Goal: Task Accomplishment & Management: Use online tool/utility

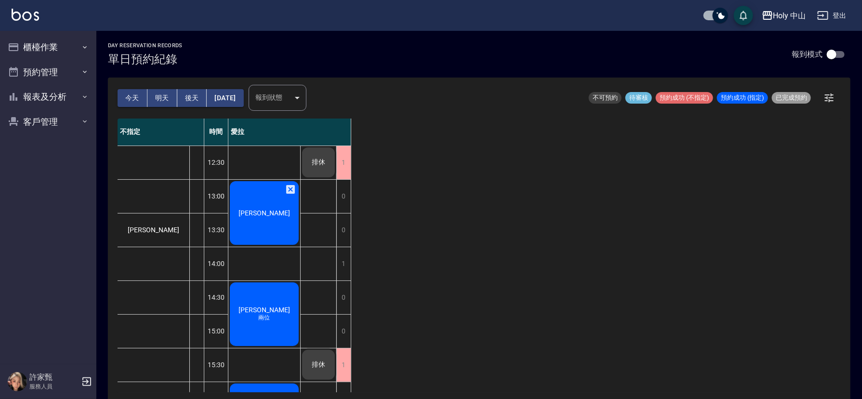
click at [264, 209] on span "[PERSON_NAME]" at bounding box center [264, 213] width 55 height 8
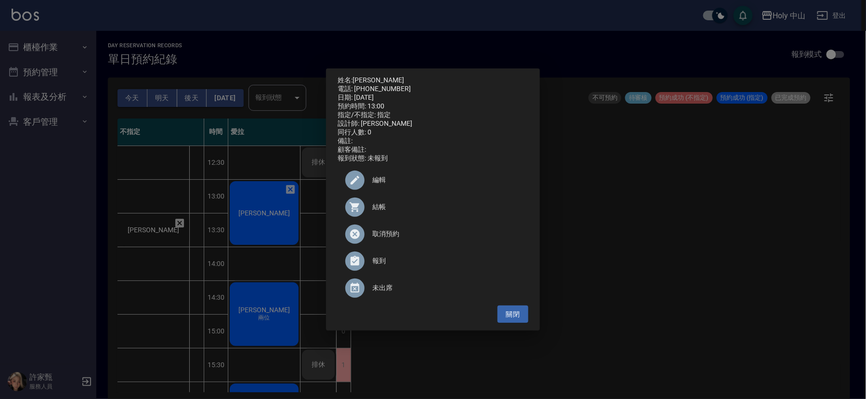
click at [382, 210] on span "結帳" at bounding box center [446, 207] width 148 height 10
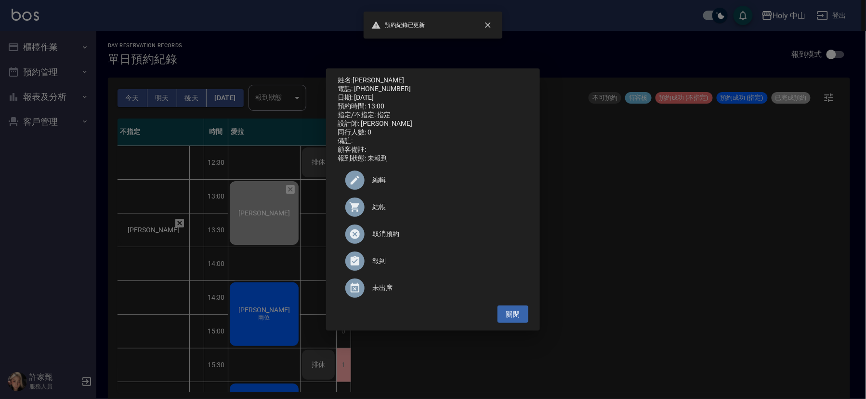
click at [611, 218] on div "姓名: [PERSON_NAME] 電話: [PHONE_NUMBER] 日期: [DATE] 預約時間: 13:00 指定/不指定: 指定 設計師: 愛拉 …" at bounding box center [433, 199] width 866 height 399
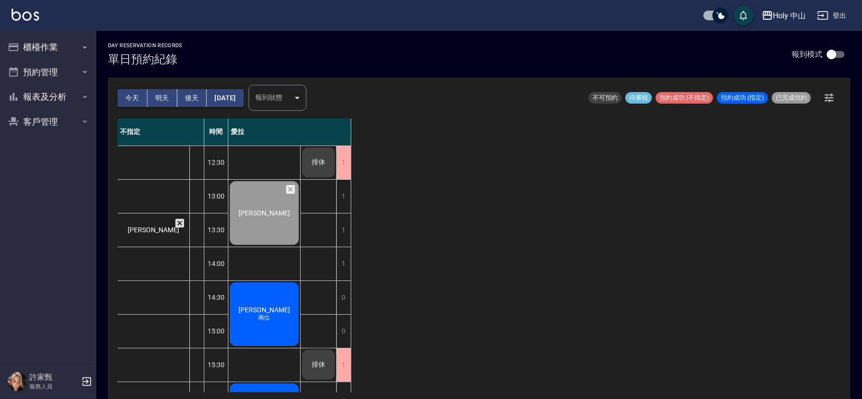
click at [179, 221] on icon at bounding box center [179, 223] width 9 height 9
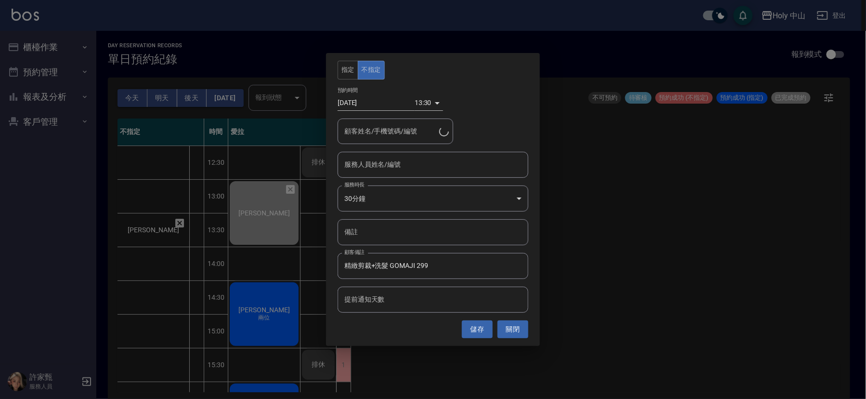
type input "[PERSON_NAME]/0916083803/"
click at [750, 276] on div "指定 不指定 預約時間 [DATE] 13:30 1757827800000 顧客姓名/手機號碼/編號 [PERSON_NAME]/0916083803/ 顧…" at bounding box center [433, 199] width 866 height 399
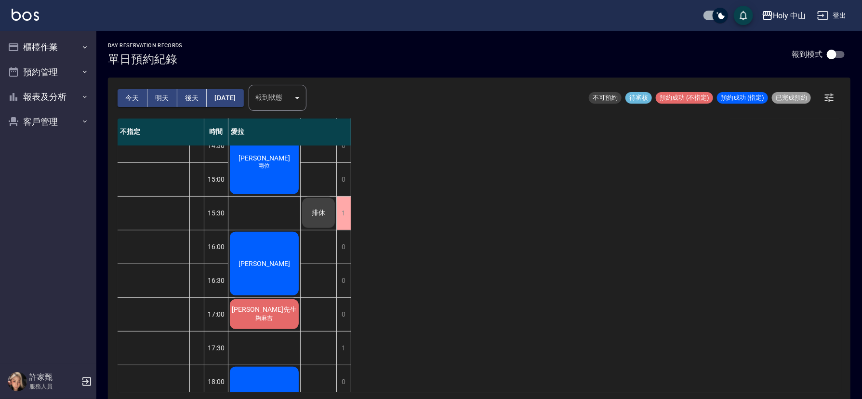
scroll to position [72, 0]
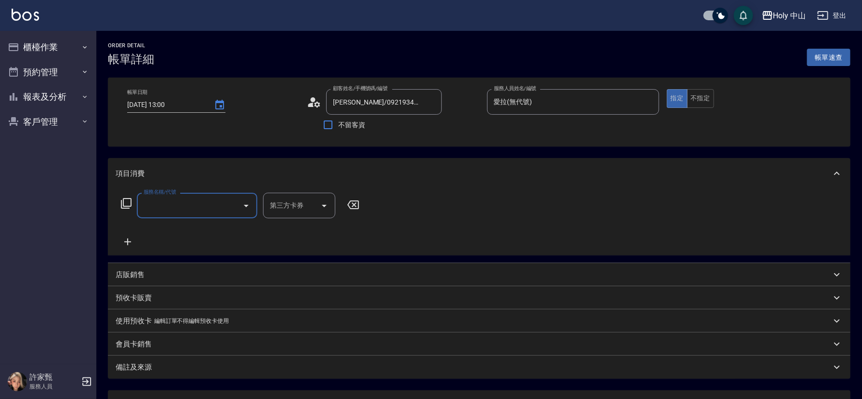
click at [211, 204] on input "服務名稱/代號" at bounding box center [189, 205] width 97 height 17
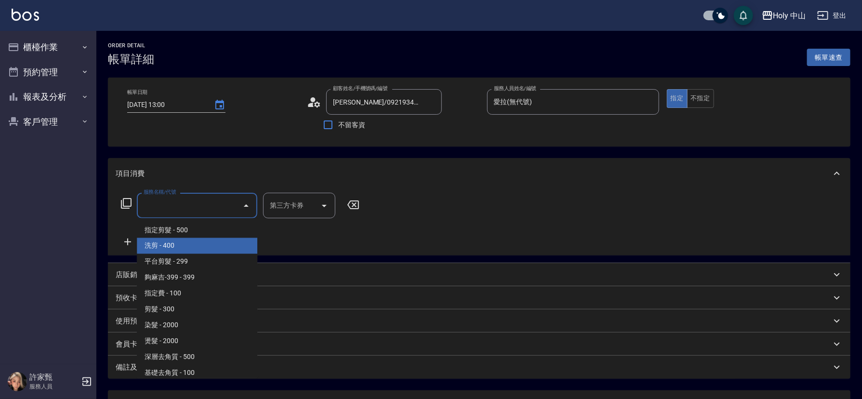
click at [203, 242] on span "洗剪 - 400" at bounding box center [197, 246] width 120 height 16
type input "洗剪(3)"
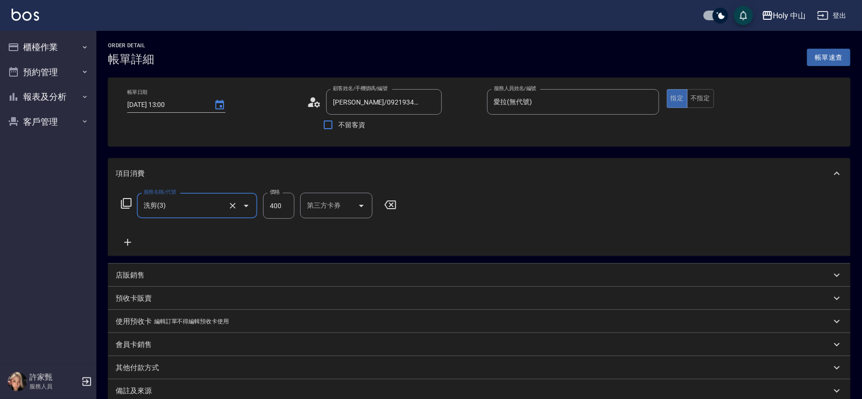
click at [276, 203] on input "400" at bounding box center [278, 206] width 31 height 26
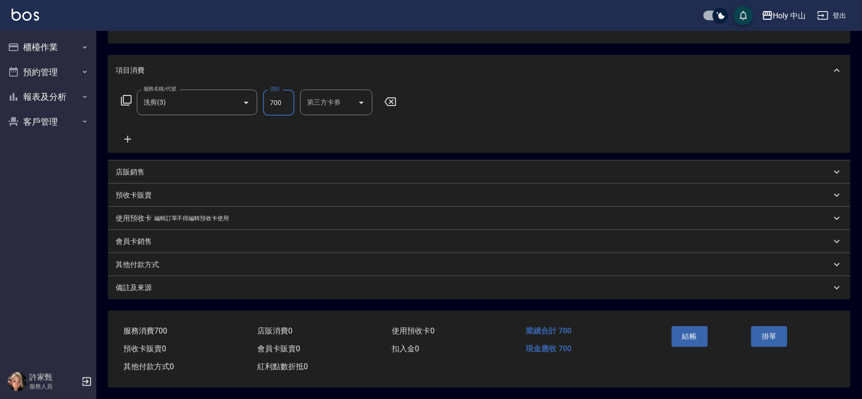
type input "700"
click at [224, 286] on div "備註及來源" at bounding box center [473, 288] width 715 height 10
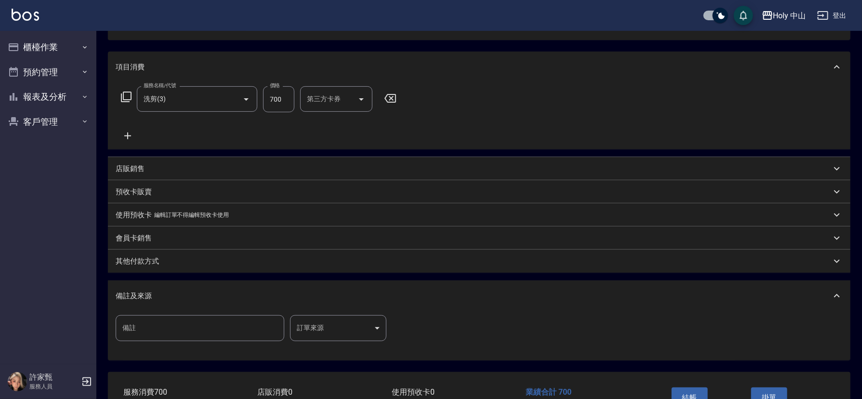
click at [329, 331] on body "Holy 中山 登出 櫃檯作業 打帳單 帳單列表 營業儀表板 現場電腦打卡 預約管理 預約管理 單日預約紀錄 單週預約紀錄 報表及分析 報表目錄 店家日報表 …" at bounding box center [431, 177] width 862 height 567
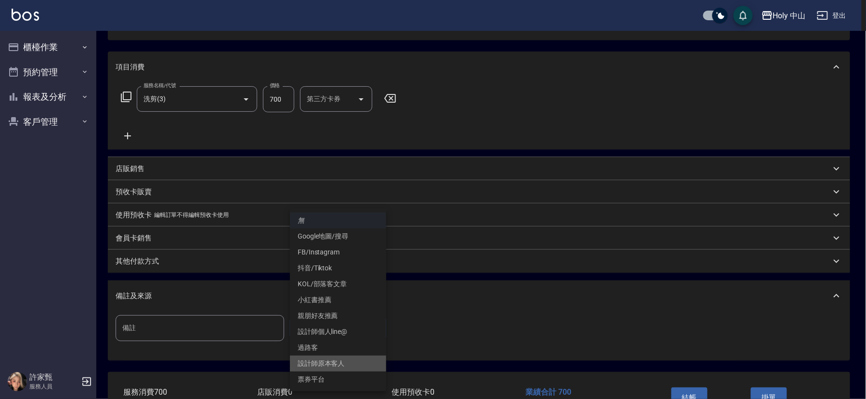
click at [323, 360] on li "設計師原本客人" at bounding box center [338, 364] width 96 height 16
type input "設計師原本客人"
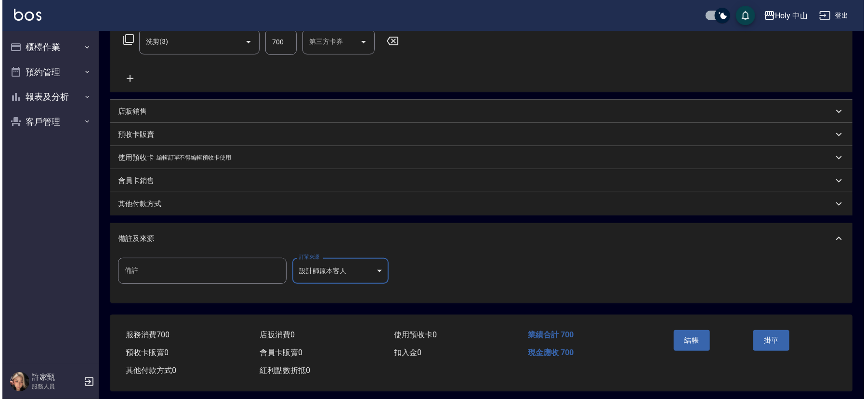
scroll to position [171, 0]
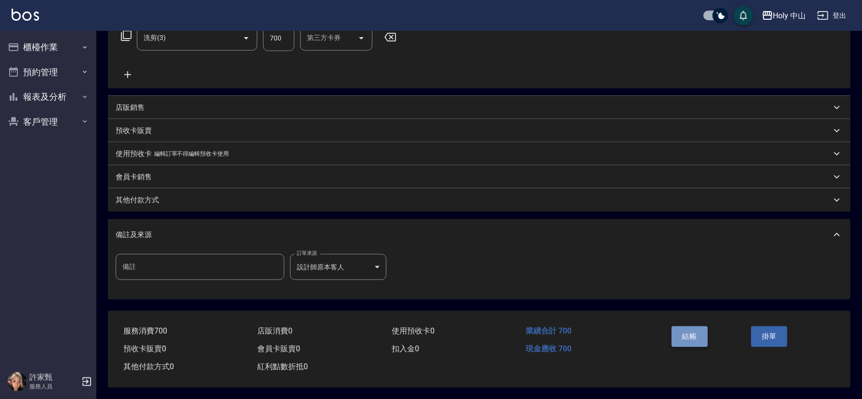
click at [687, 337] on button "結帳" at bounding box center [690, 336] width 36 height 20
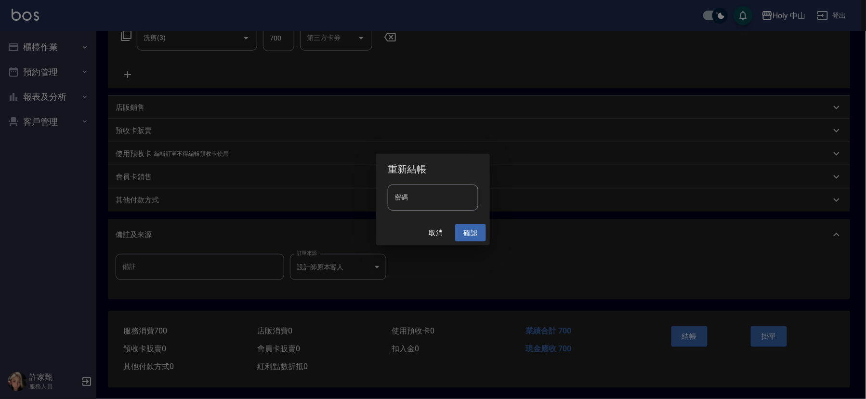
click at [470, 232] on button "確認" at bounding box center [470, 233] width 31 height 18
